Goal: Navigation & Orientation: Go to known website

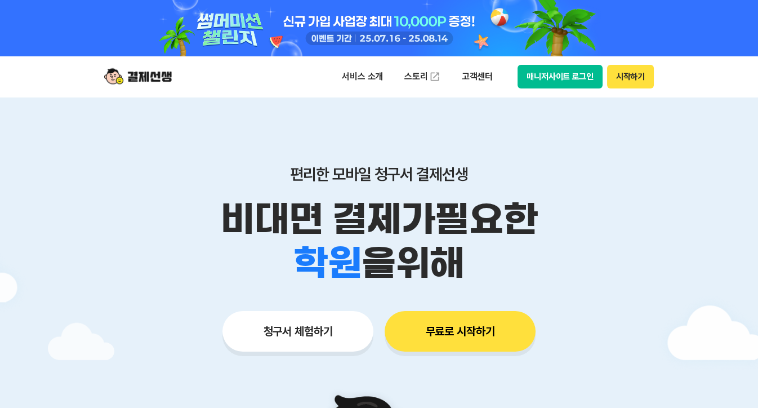
click at [565, 80] on button "매니저사이트 로그인" at bounding box center [559, 77] width 85 height 24
click at [555, 78] on button "매니저사이트 로그인" at bounding box center [559, 77] width 85 height 24
